Goal: Task Accomplishment & Management: Manage account settings

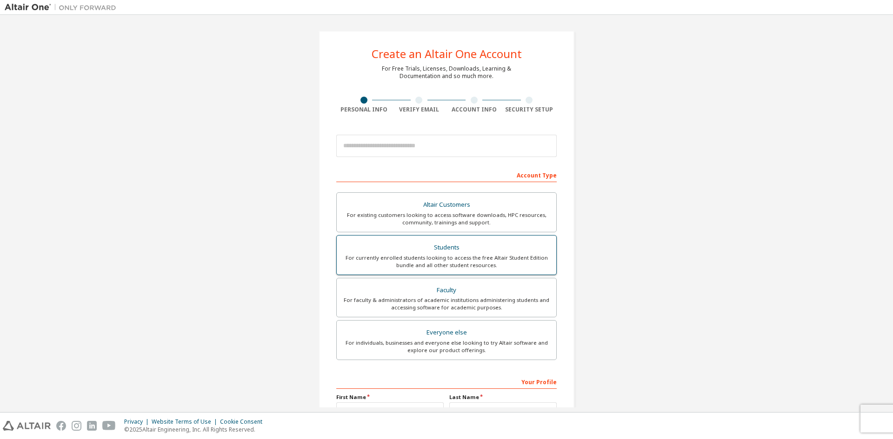
click at [487, 258] on div "For currently enrolled students looking to access the free Altair Student Editi…" at bounding box center [446, 261] width 208 height 15
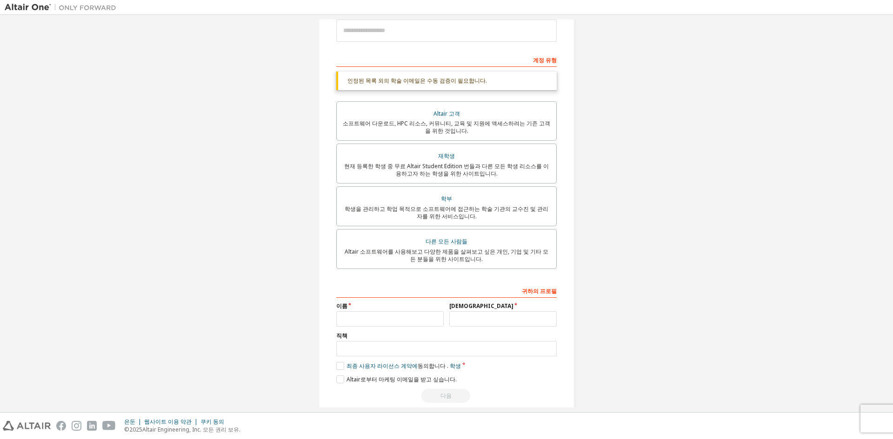
scroll to position [131, 0]
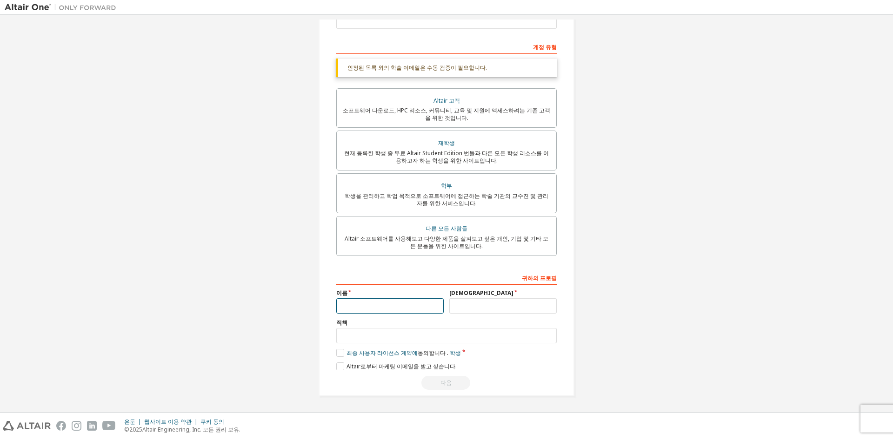
click at [412, 302] on input "text" at bounding box center [389, 306] width 107 height 15
type input "******"
type input "*****"
type input "*"
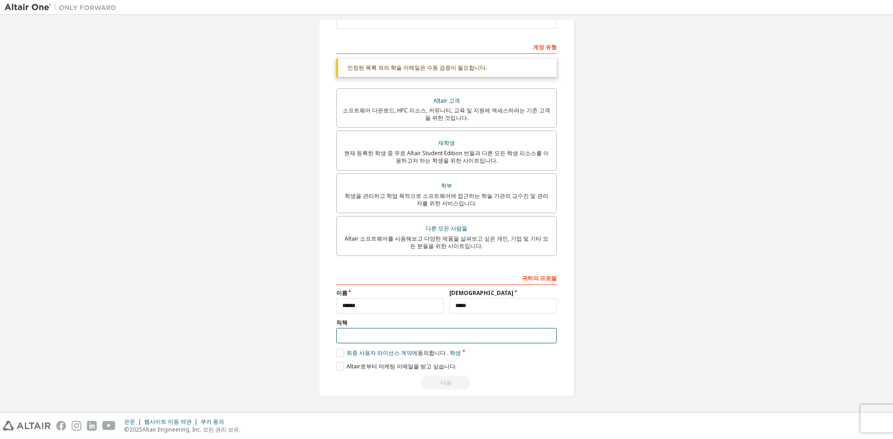
type input "*"
type input "*******"
click at [340, 352] on label "최종 사용자 라이선스 계약에 동의합니다 . 학생" at bounding box center [398, 353] width 125 height 8
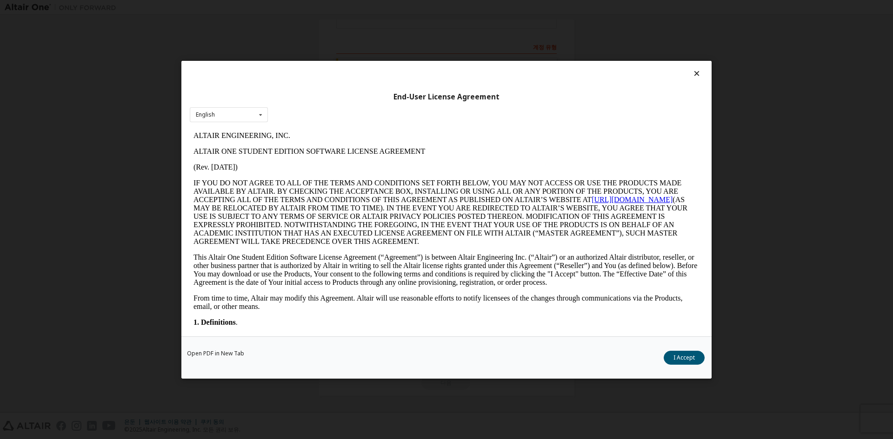
scroll to position [0, 0]
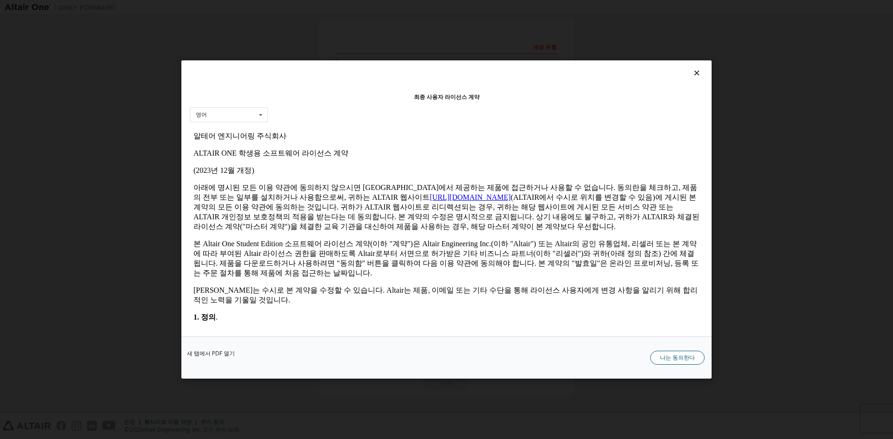
click at [692, 357] on font "나는 동의한다" at bounding box center [677, 358] width 35 height 8
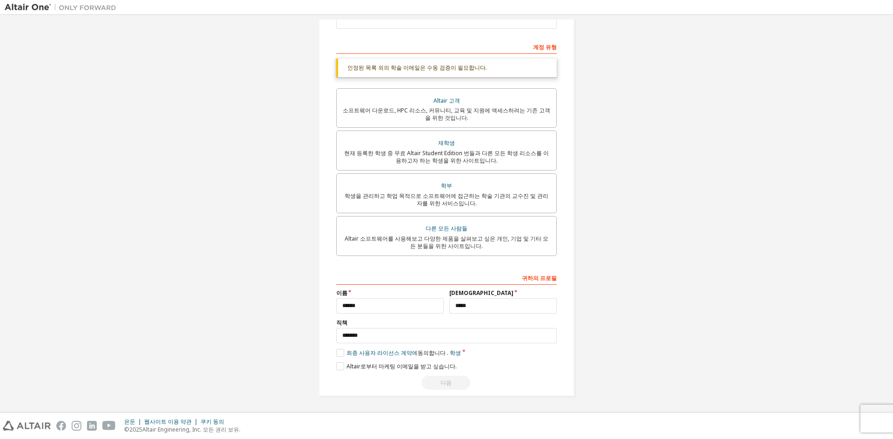
click at [332, 366] on div "Altair One 계정 만들기 무료 평가판, 라이센스, 다운로드, 학습 및 문서 등을 제공합니다. 개인 정보 이메일 확인 계정 정보 보안 설…" at bounding box center [447, 148] width 256 height 497
click at [563, 341] on div "Altair One 계정 만들기 무료 평가판, 라이센스, 다운로드, 학습 및 문서 등을 제공합니다. 개인 정보 이메일 확인 계정 정보 보안 설…" at bounding box center [447, 148] width 256 height 497
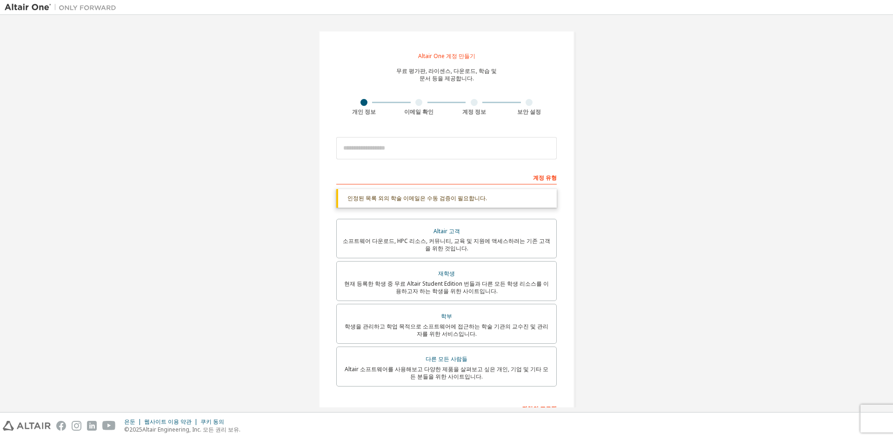
click at [446, 177] on div "계정 유형" at bounding box center [446, 177] width 220 height 15
click at [416, 143] on input "email" at bounding box center [446, 148] width 220 height 22
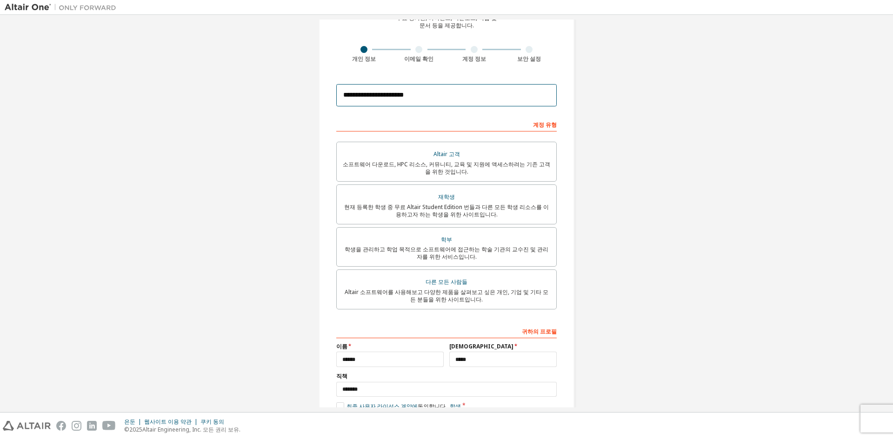
scroll to position [107, 0]
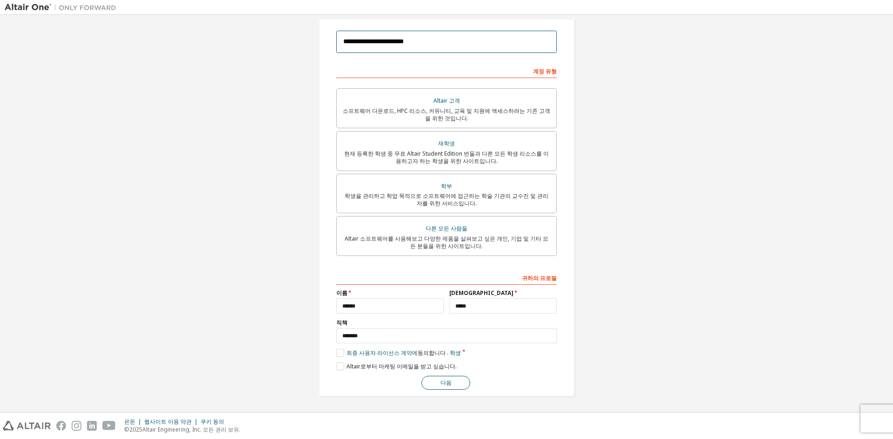
type input "**********"
click at [447, 379] on button "다음" at bounding box center [445, 383] width 49 height 14
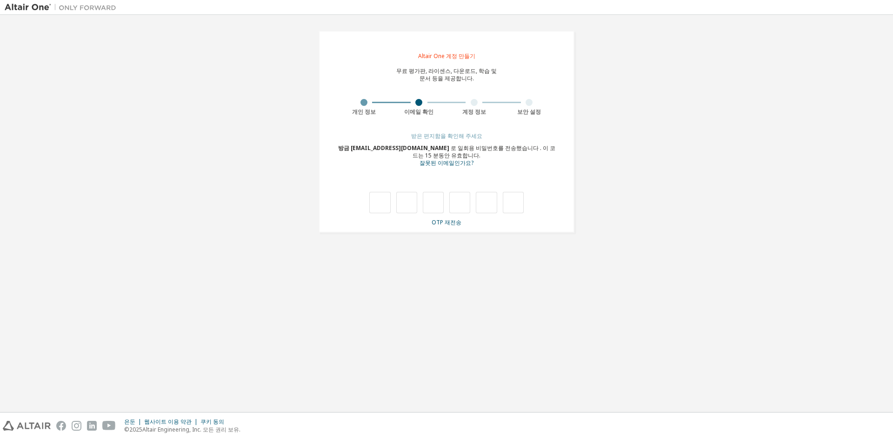
type input "*"
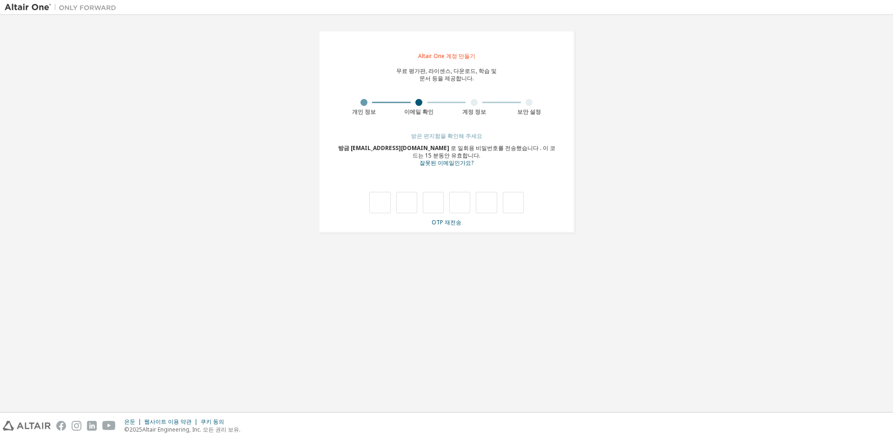
type input "*"
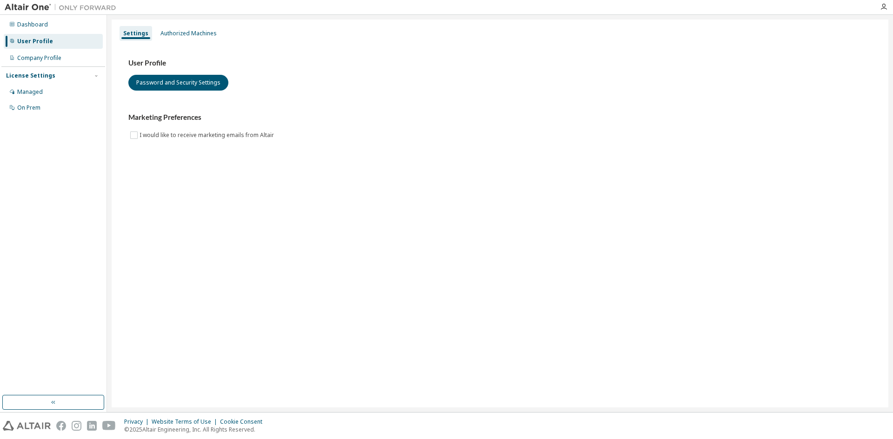
click at [427, 334] on div "Settings Authorized Machines User Profile Password and Security Settings Market…" at bounding box center [500, 214] width 777 height 388
click at [27, 57] on div "Company Profile" at bounding box center [39, 57] width 44 height 7
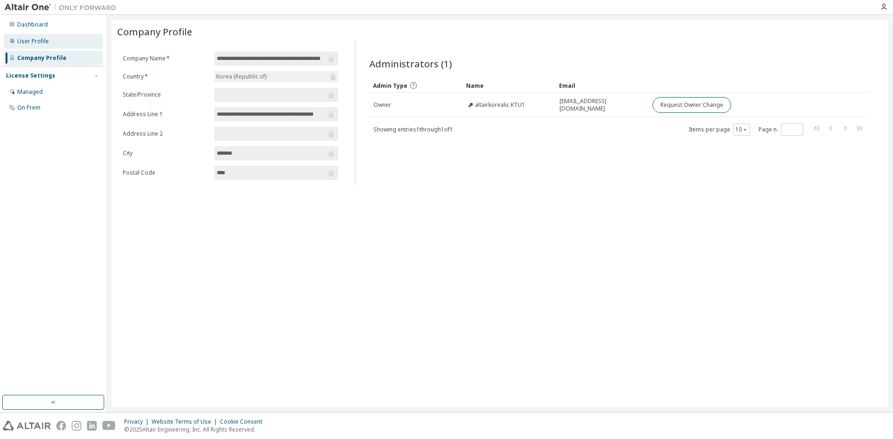
click at [39, 44] on div "User Profile" at bounding box center [33, 41] width 32 height 7
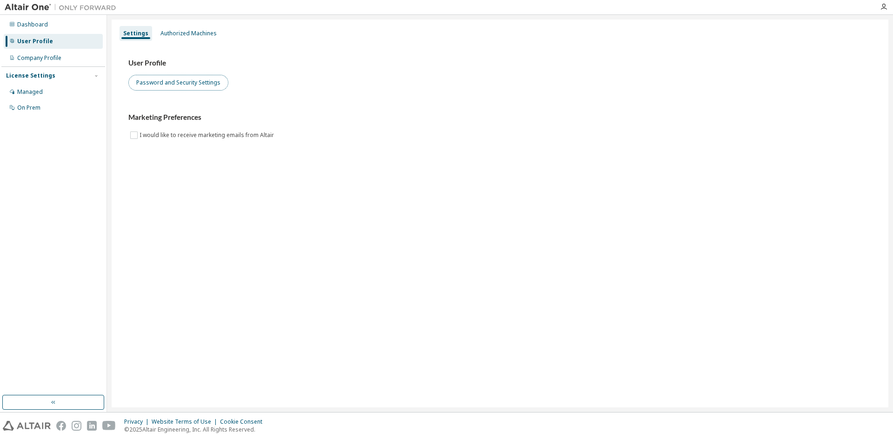
click at [172, 85] on button "Password and Security Settings" at bounding box center [178, 83] width 100 height 16
click at [173, 33] on div "Authorized Machines" at bounding box center [188, 33] width 56 height 7
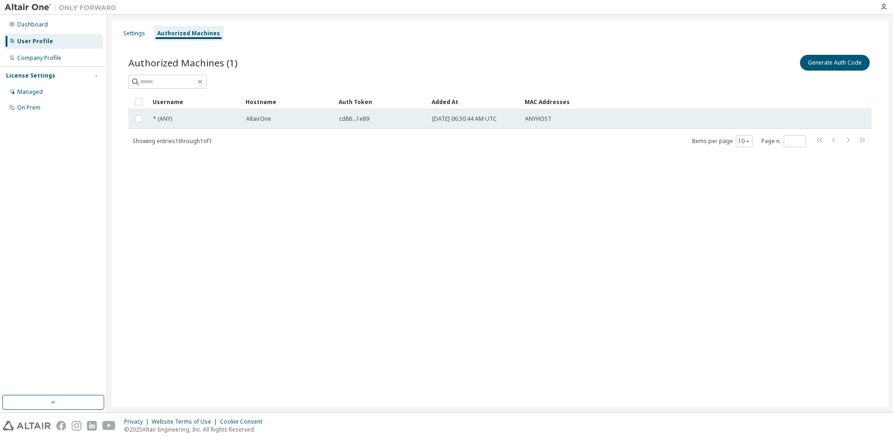
click at [465, 122] on span "2025-09-30 06:30:44 AM UTC" at bounding box center [464, 118] width 65 height 7
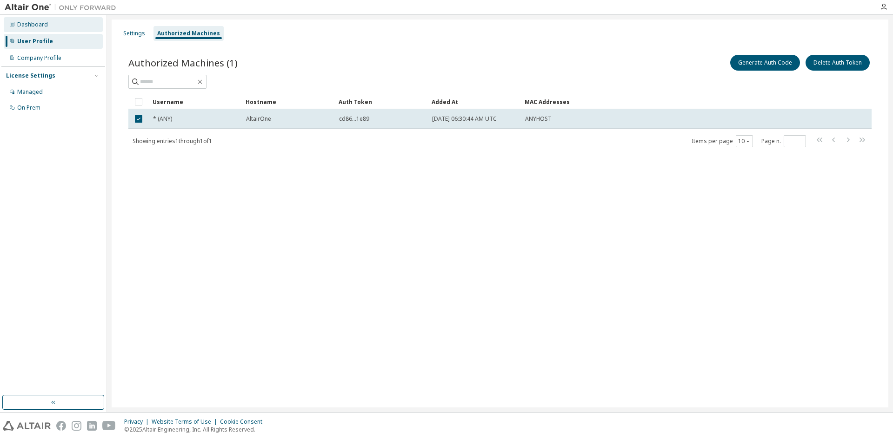
click at [47, 28] on div "Dashboard" at bounding box center [53, 24] width 99 height 15
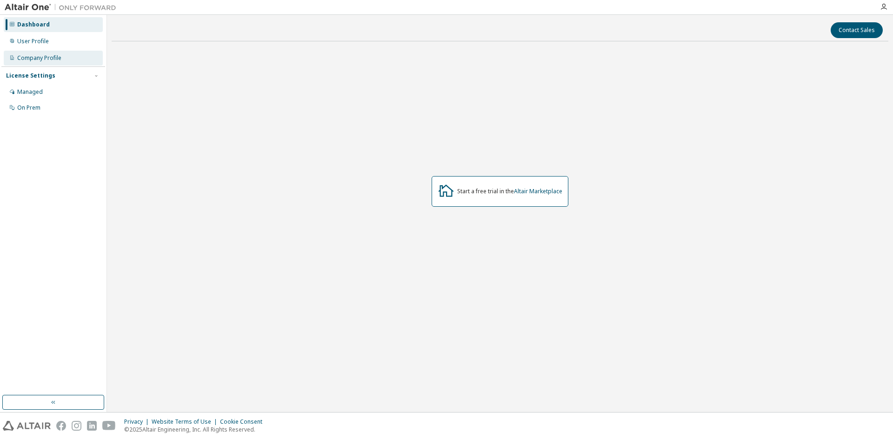
click at [48, 54] on div "Company Profile" at bounding box center [39, 57] width 44 height 7
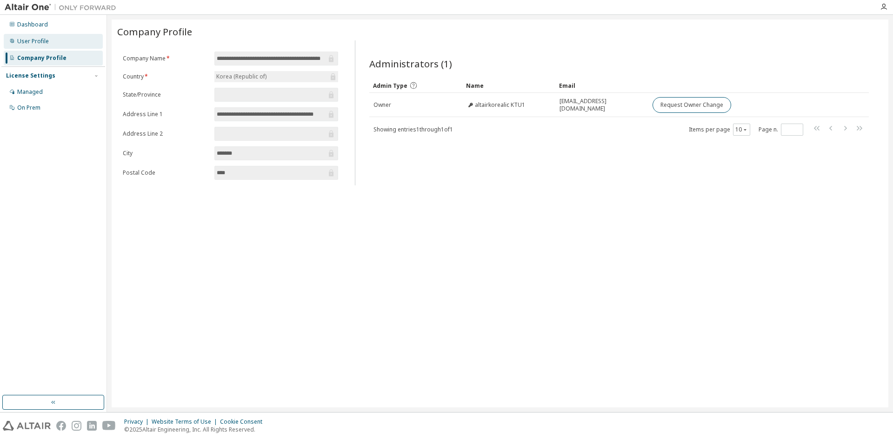
click at [20, 41] on div "User Profile" at bounding box center [33, 41] width 32 height 7
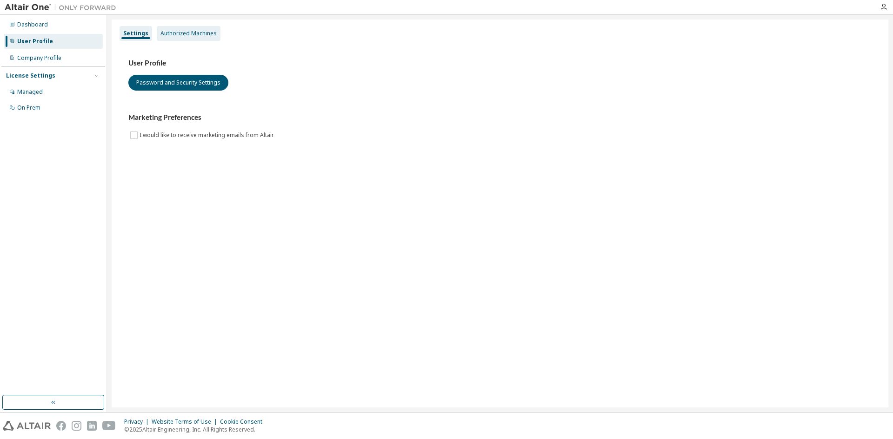
click at [173, 39] on div "Authorized Machines" at bounding box center [189, 33] width 64 height 15
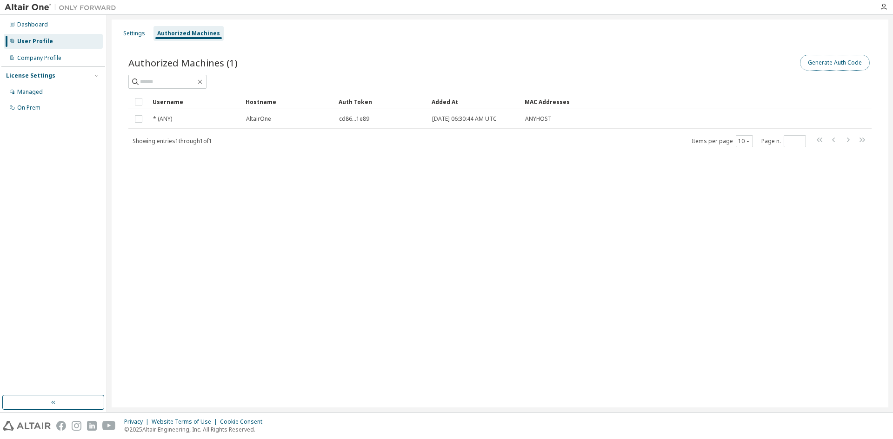
click at [826, 67] on button "Generate Auth Code" at bounding box center [835, 63] width 70 height 16
